Goal: Task Accomplishment & Management: Use online tool/utility

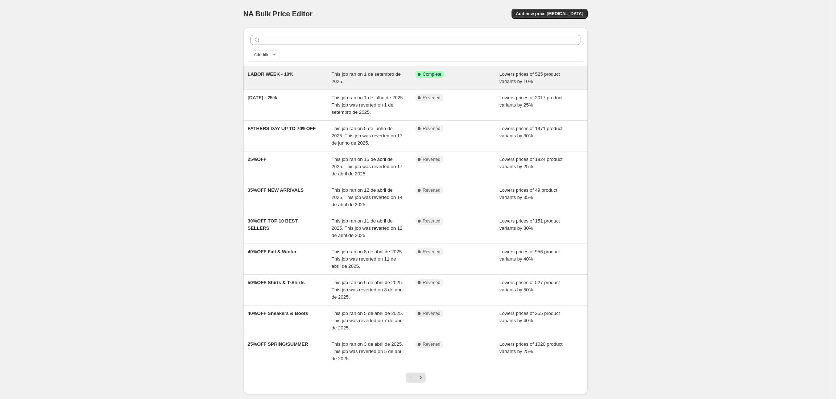
click at [283, 73] on span "LABOR WEEK - 10%" at bounding box center [270, 73] width 46 height 5
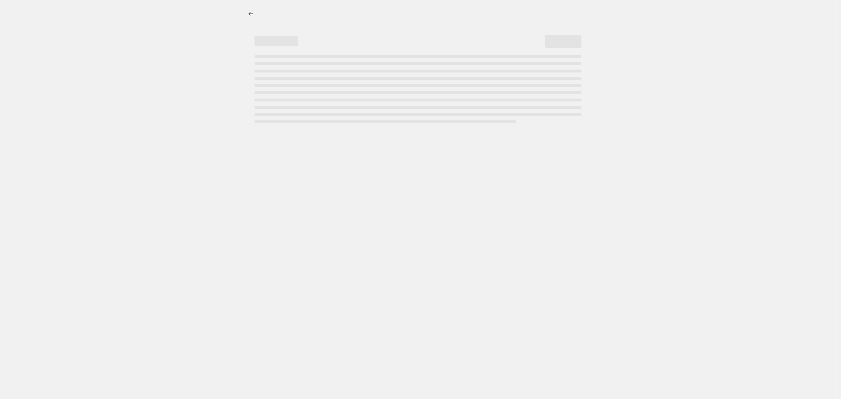
select select "percentage"
select select "collection"
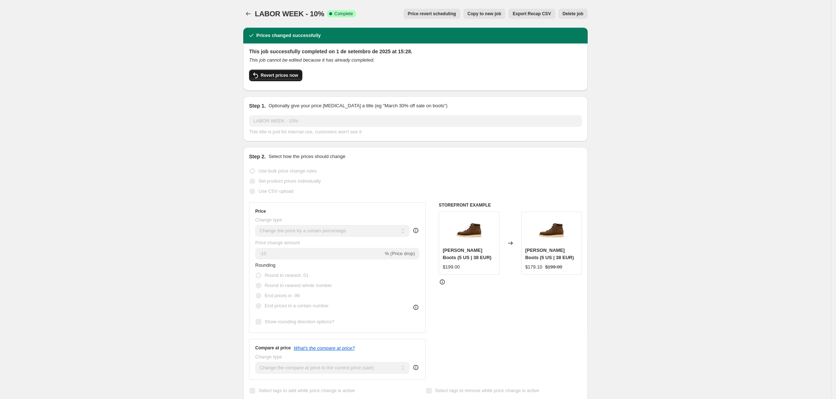
click at [288, 76] on span "Revert prices now" at bounding box center [279, 75] width 37 height 6
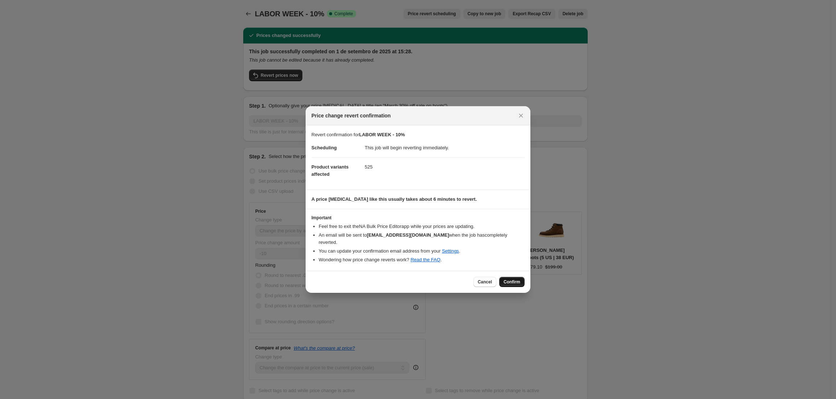
click at [513, 279] on span "Confirm" at bounding box center [511, 282] width 17 height 6
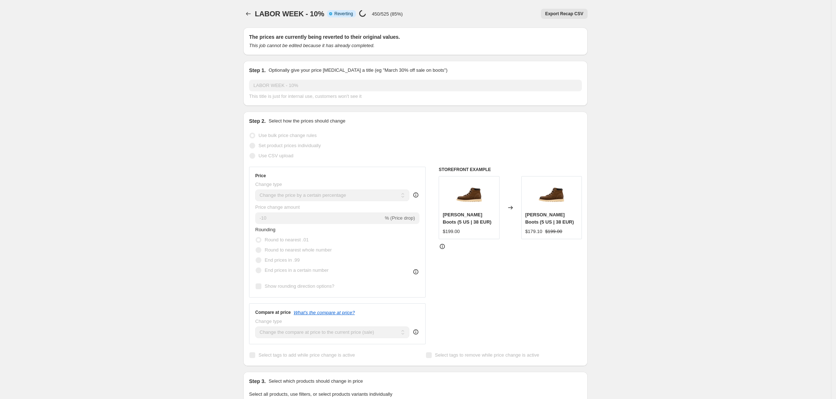
select select "percentage"
select select "collection"
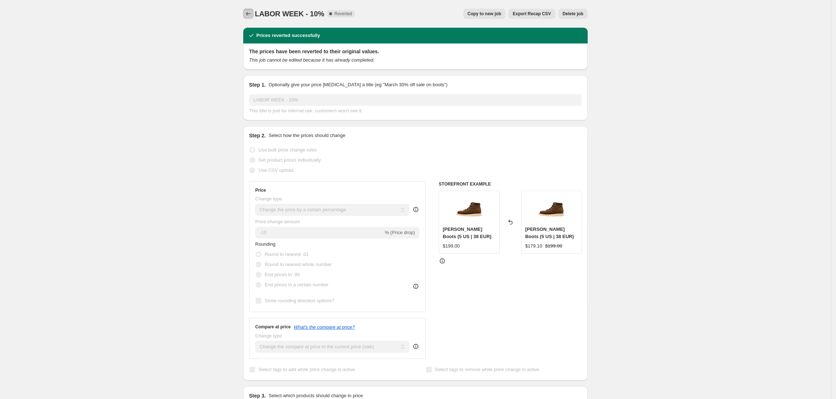
click at [249, 13] on icon "Price change jobs" at bounding box center [248, 14] width 5 height 4
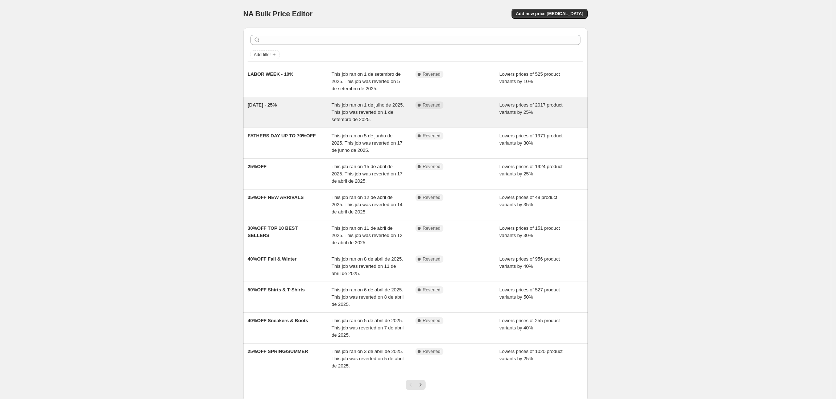
click at [266, 106] on span "[DATE] - 25%" at bounding box center [261, 104] width 29 height 5
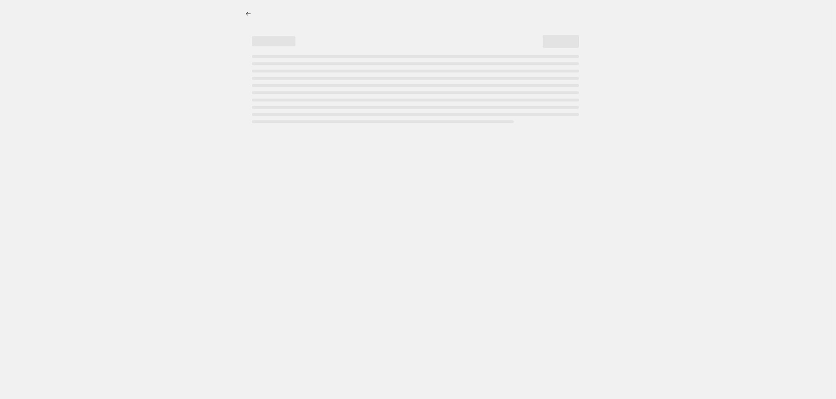
select select "percentage"
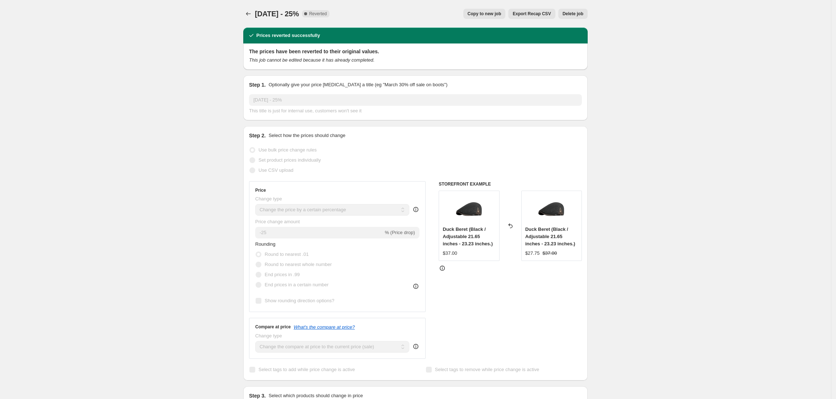
click at [488, 11] on button "Copy to new job" at bounding box center [484, 14] width 42 height 10
select select "percentage"
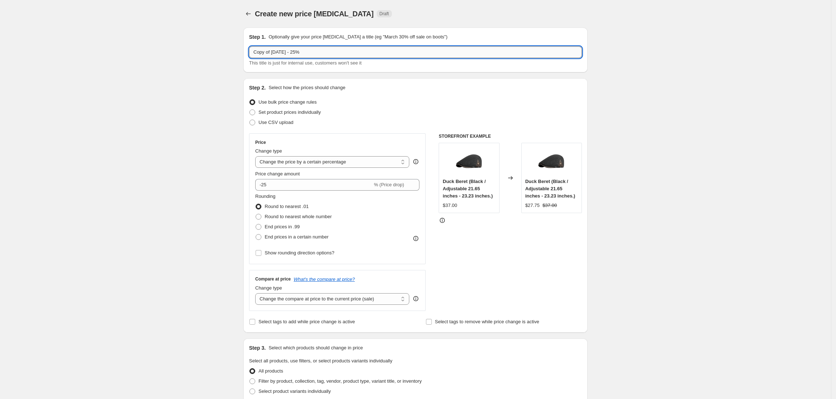
click at [312, 51] on input "Copy of [DATE] - 25%" at bounding box center [415, 52] width 333 height 12
type input "WORK"
type input "LABOR MONTH SALE"
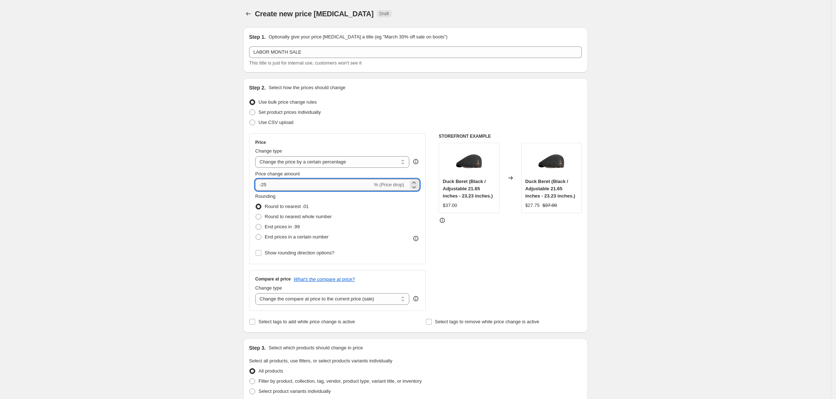
drag, startPoint x: 271, startPoint y: 184, endPoint x: 264, endPoint y: 183, distance: 7.7
click at [264, 183] on input "-25" at bounding box center [313, 185] width 117 height 12
type input "-30"
click at [170, 137] on div "Create new price [MEDICAL_DATA]. This page is ready Create new price [MEDICAL_D…" at bounding box center [415, 367] width 830 height 734
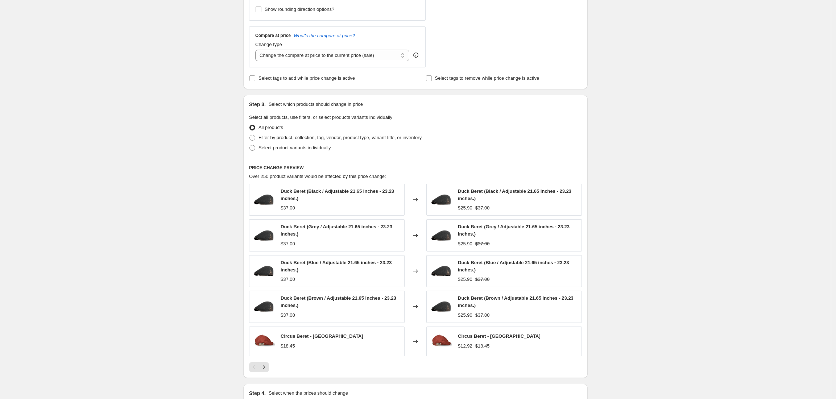
scroll to position [337, 0]
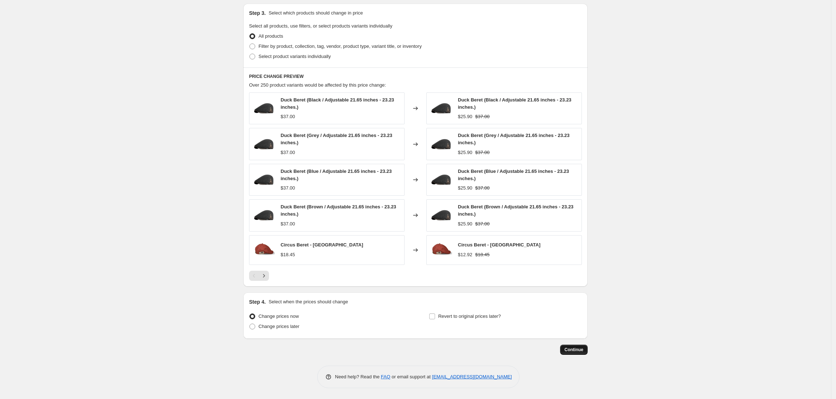
click at [576, 349] on span "Continue" at bounding box center [573, 350] width 19 height 6
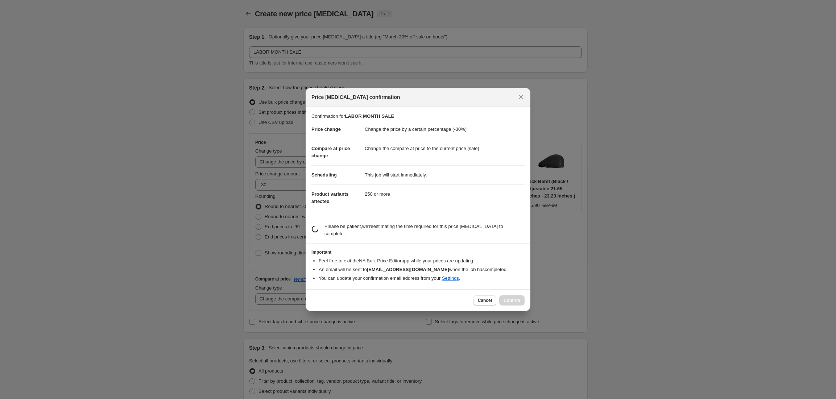
scroll to position [0, 0]
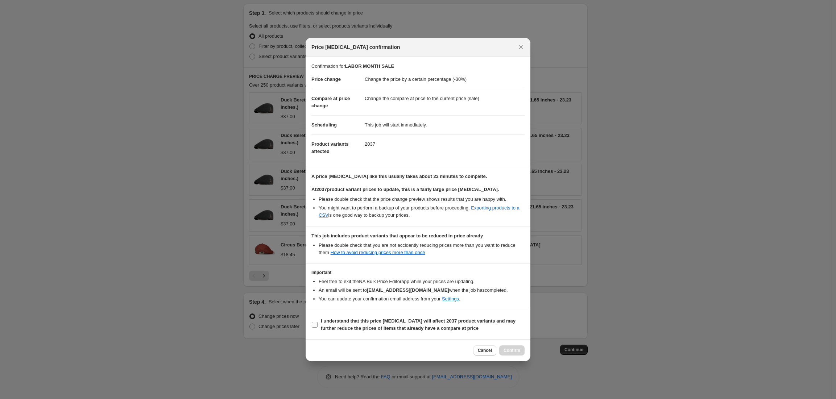
click at [315, 322] on input "I understand that this price [MEDICAL_DATA] will affect 2037 product variants a…" at bounding box center [315, 325] width 6 height 6
checkbox input "true"
click at [516, 350] on span "Confirm" at bounding box center [511, 350] width 17 height 6
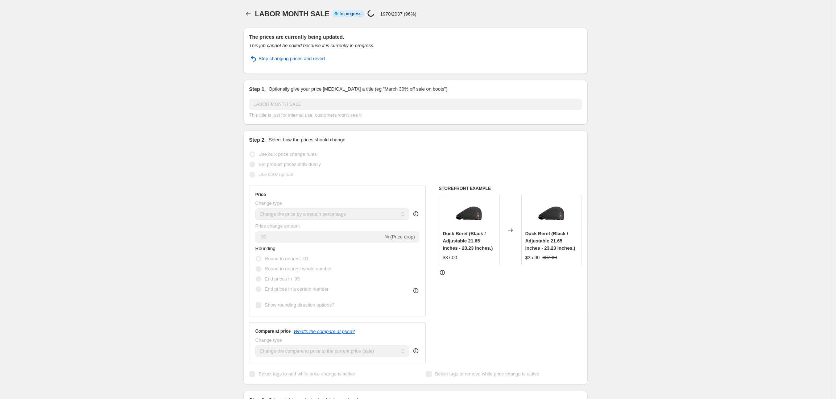
select select "percentage"
